Goal: Navigation & Orientation: Go to known website

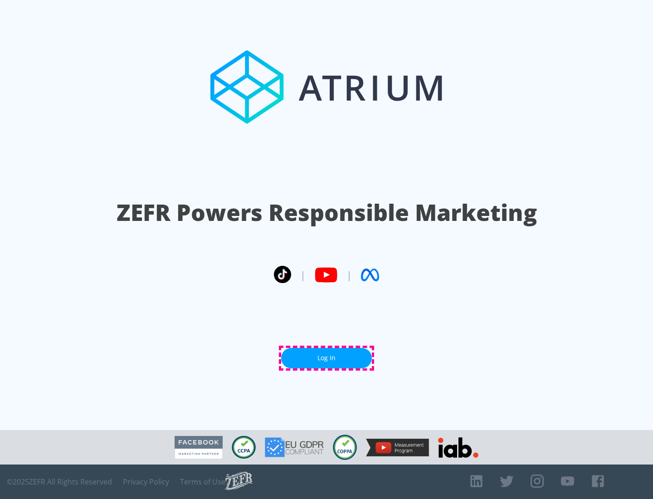
click at [327, 358] on link "Log In" at bounding box center [326, 358] width 91 height 20
